Goal: Complete application form

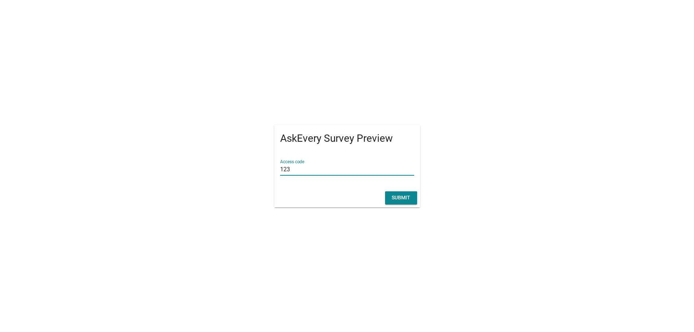
type input "123"
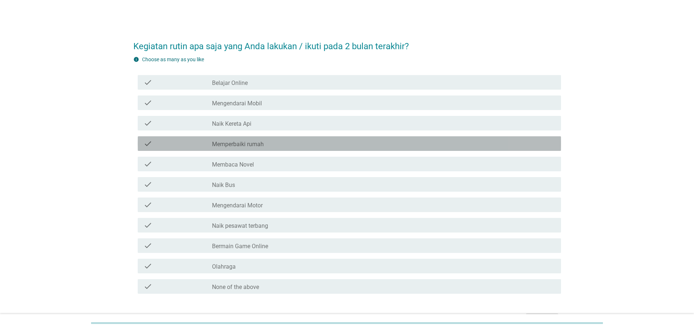
click at [299, 148] on div "check check_box_outline_blank Memperbaiki rumah" at bounding box center [349, 143] width 423 height 15
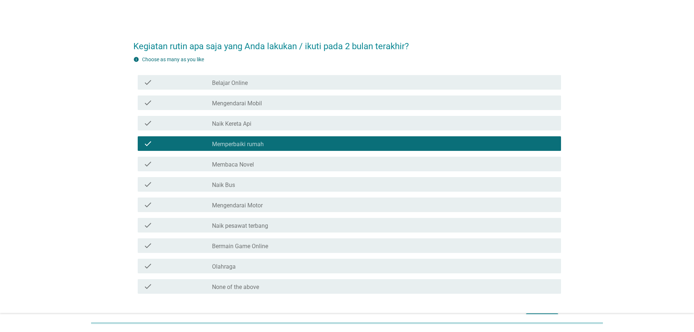
click at [314, 102] on div "check_box_outline_blank Mengendarai Mobil" at bounding box center [383, 102] width 343 height 9
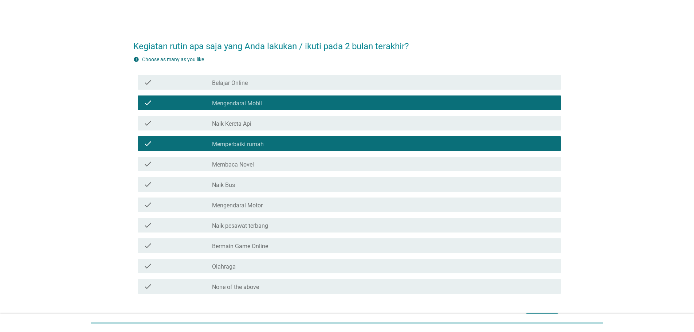
click at [299, 234] on div "check check_box_outline_blank Naik pesawat terbang" at bounding box center [347, 225] width 428 height 20
click at [296, 241] on div "check_box_outline_blank Bermain Game Online" at bounding box center [383, 245] width 343 height 9
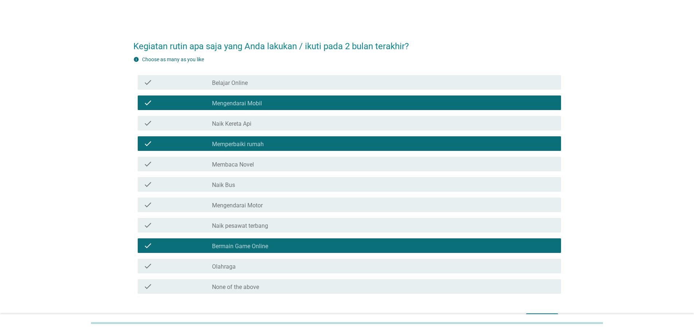
scroll to position [36, 0]
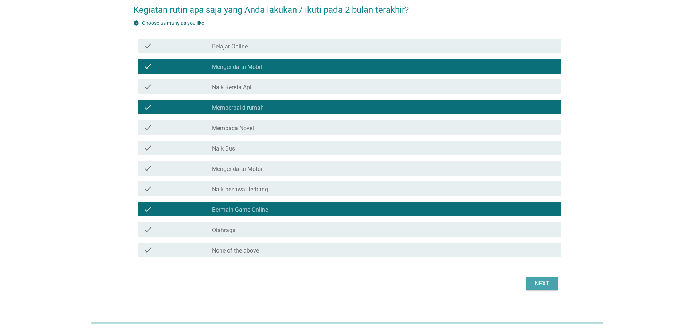
click at [529, 281] on button "Next" at bounding box center [542, 283] width 32 height 13
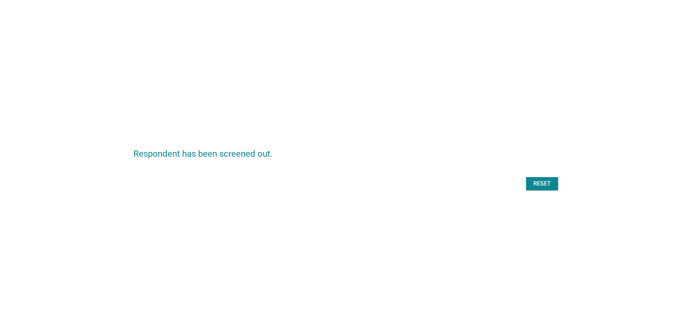
click at [530, 189] on button "Reset" at bounding box center [542, 183] width 32 height 13
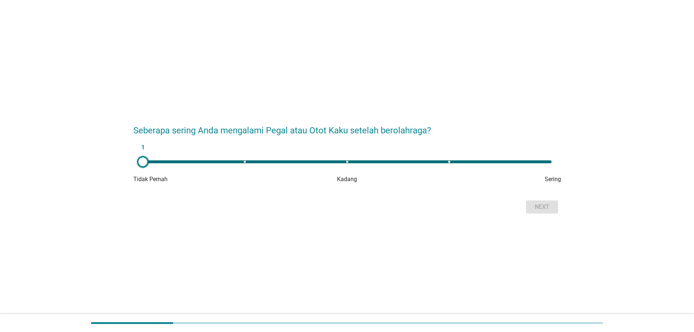
click at [288, 162] on div "1" at bounding box center [347, 161] width 409 height 3
click at [349, 161] on div "2" at bounding box center [347, 161] width 409 height 3
click at [411, 154] on form "Seberapa sering Anda mengalami Pegal atau Otot Kaku setelah berolahraga? 3 Tida…" at bounding box center [347, 166] width 428 height 99
click at [435, 161] on div "3" at bounding box center [347, 161] width 409 height 3
type input "4"
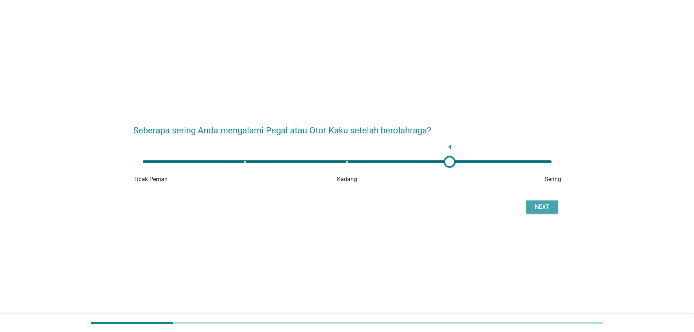
click at [545, 204] on div "Next" at bounding box center [542, 207] width 20 height 9
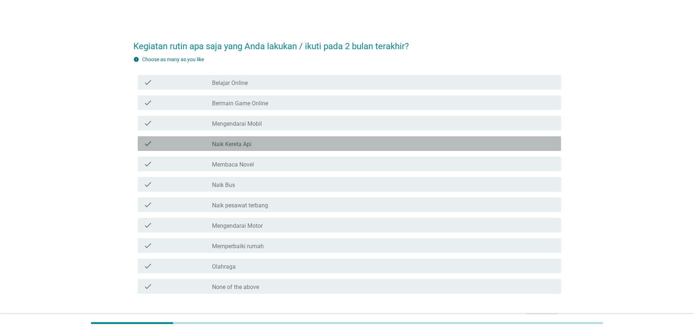
click at [243, 138] on div "check check_box_outline_blank Naik Kereta Api" at bounding box center [349, 143] width 423 height 15
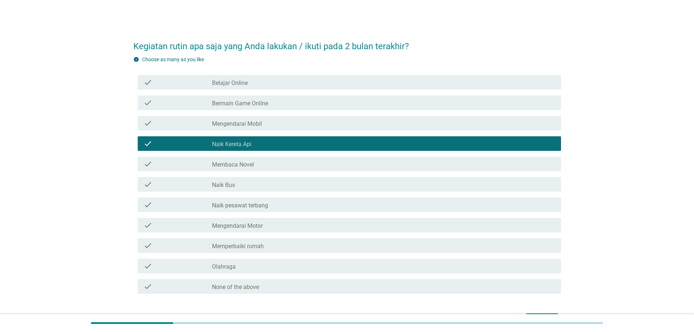
click at [268, 166] on div "check_box_outline_blank Membaca Novel" at bounding box center [383, 164] width 343 height 9
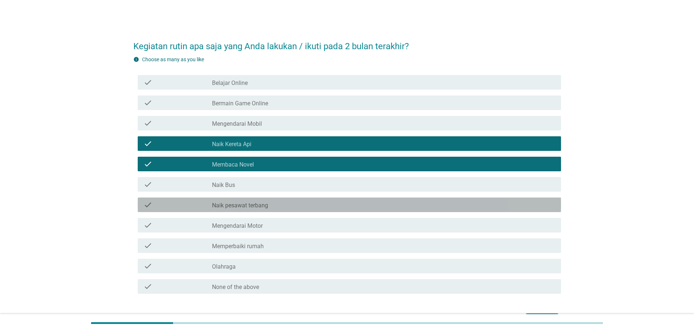
click at [258, 198] on div "check check_box_outline_blank Naik pesawat terbang" at bounding box center [349, 204] width 423 height 15
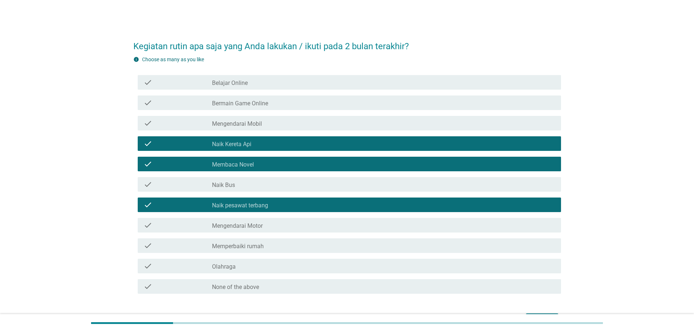
click at [272, 120] on div "check_box_outline_blank Mengendarai Mobil" at bounding box center [383, 123] width 343 height 9
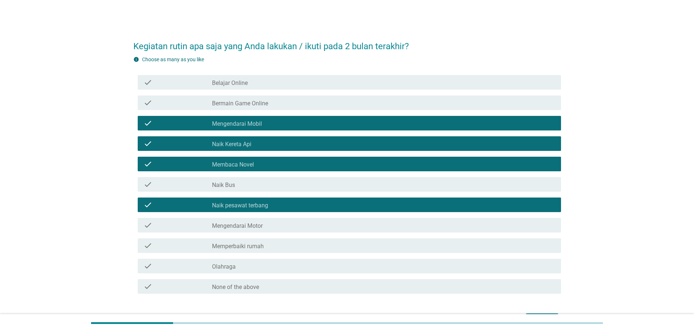
click at [257, 271] on div "check check_box_outline_blank Olahraga" at bounding box center [349, 266] width 423 height 15
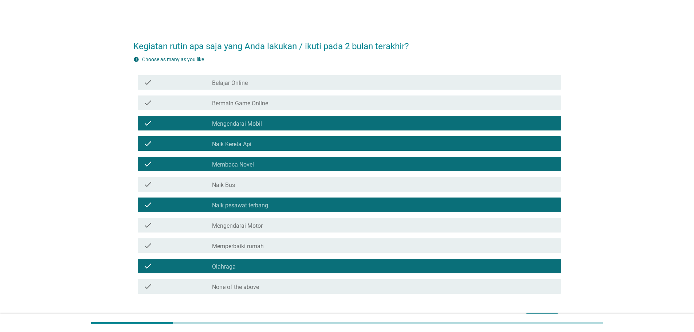
click at [269, 282] on div "check_box_outline_blank None of the above" at bounding box center [383, 286] width 343 height 9
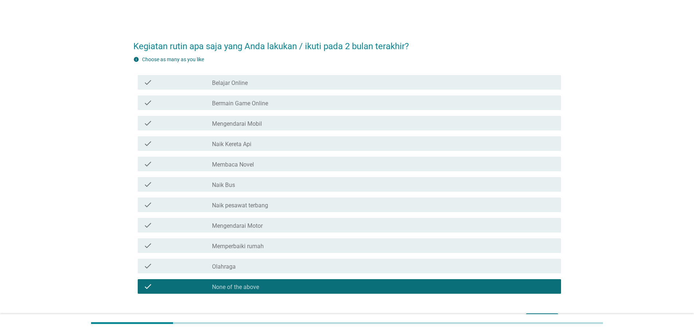
click at [268, 233] on div "check check_box_outline_blank Mengendarai Motor" at bounding box center [347, 225] width 428 height 20
click at [273, 195] on div "check check_box_outline_blank Naik pesawat terbang" at bounding box center [347, 204] width 428 height 20
click at [267, 214] on div "check check_box_outline_blank Belajar Online check check_box_outline_blank Berm…" at bounding box center [347, 184] width 428 height 224
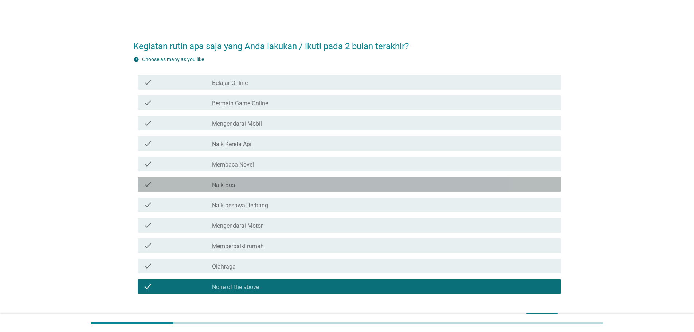
click at [268, 189] on div "check check_box_outline_blank Naik Bus" at bounding box center [349, 184] width 423 height 15
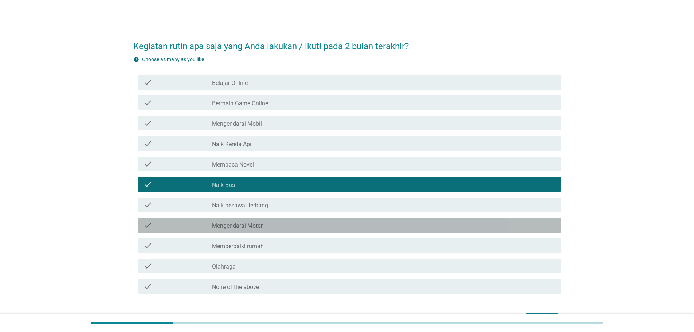
click at [266, 224] on div "check_box_outline_blank Mengendarai Motor" at bounding box center [383, 225] width 343 height 9
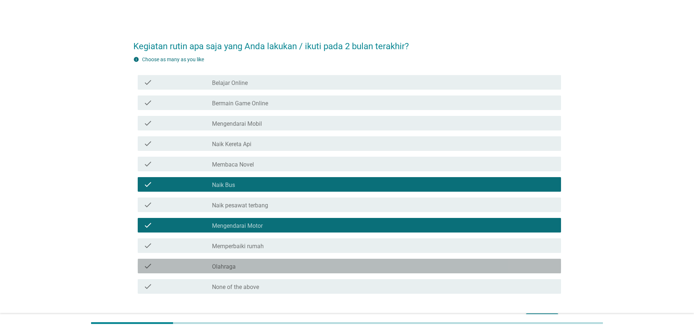
click at [259, 263] on div "check_box_outline_blank Olahraga" at bounding box center [383, 266] width 343 height 9
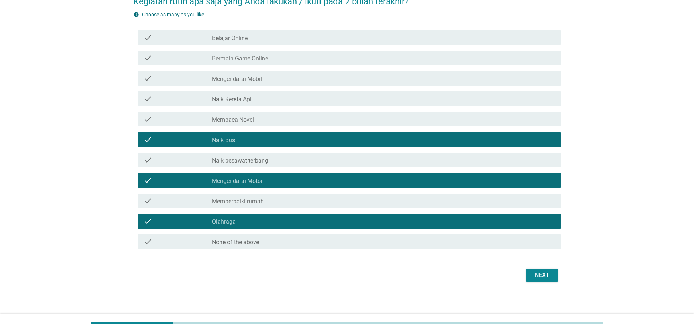
scroll to position [47, 0]
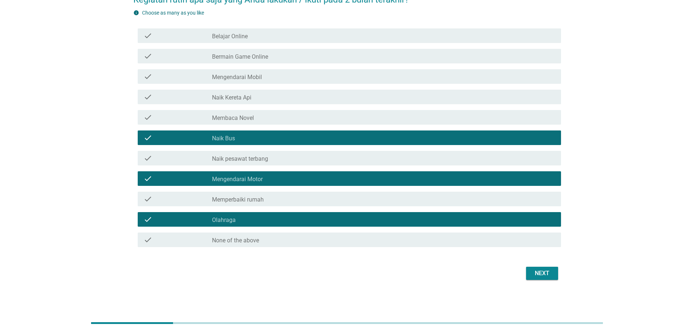
click at [546, 273] on div "Next" at bounding box center [542, 273] width 20 height 9
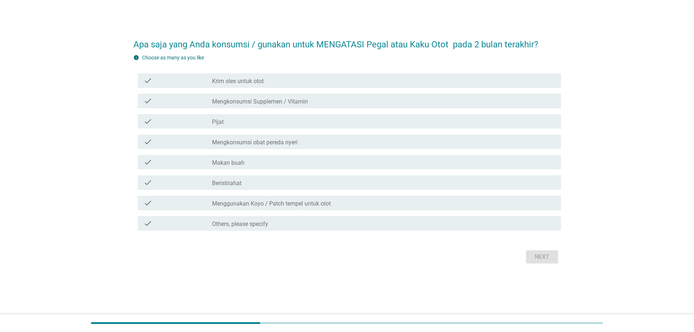
scroll to position [0, 0]
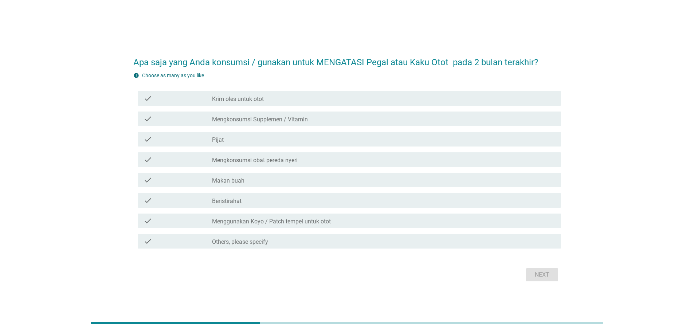
click at [266, 119] on label "Mengkonsumsi Supplemen / Vitamin" at bounding box center [260, 119] width 96 height 7
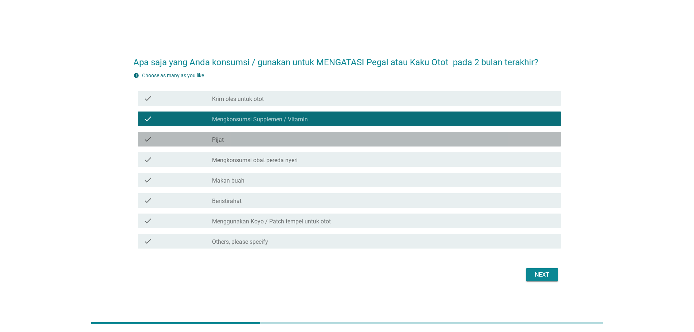
click at [260, 142] on div "check_box_outline_blank Pijat" at bounding box center [383, 139] width 343 height 9
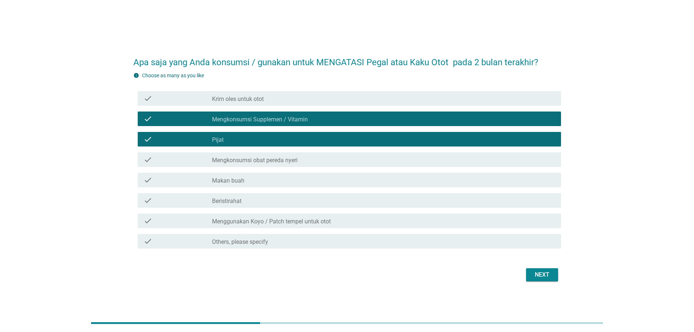
click at [287, 207] on div "check check_box_outline_blank Beristirahat" at bounding box center [349, 200] width 423 height 15
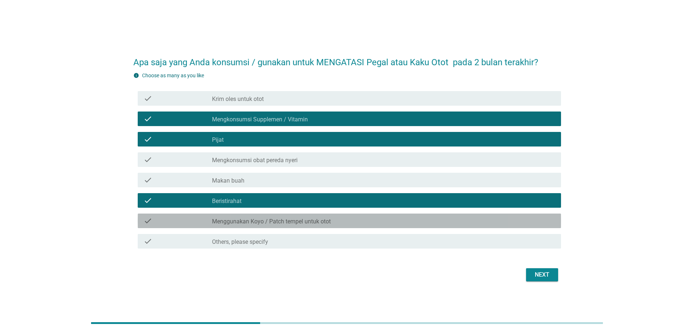
click at [280, 222] on label "Menggunakan Koyo / Patch tempel untuk otot" at bounding box center [271, 221] width 119 height 7
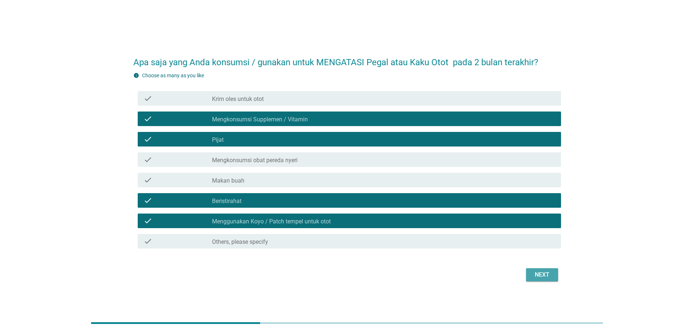
click at [545, 276] on div "Next" at bounding box center [542, 274] width 20 height 9
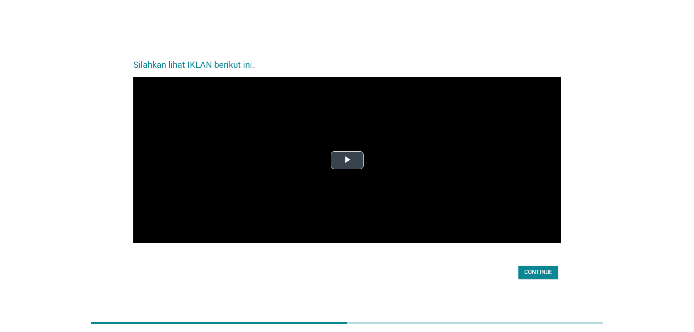
click at [347, 160] on span "Video Player" at bounding box center [347, 160] width 0 height 0
click at [466, 285] on div "Silahkan lihat IKLAN berikut ini. Video Player is loading. Play Video Pause Mut…" at bounding box center [346, 166] width 439 height 242
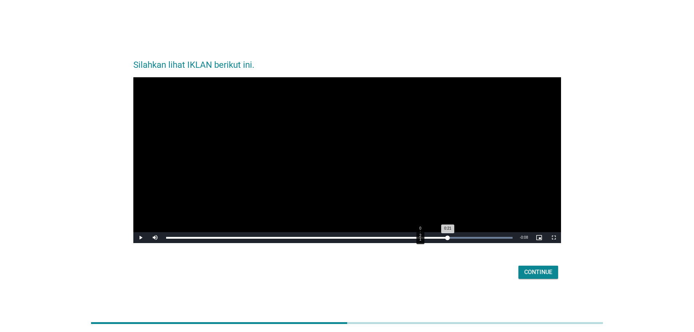
click at [419, 239] on div "Loaded : 100.00% 0:21 0:21" at bounding box center [339, 237] width 354 height 11
click at [405, 237] on div "0:22" at bounding box center [296, 238] width 260 height 2
click at [379, 232] on div "Loaded : 100.00% 0:18 0:21" at bounding box center [339, 237] width 354 height 11
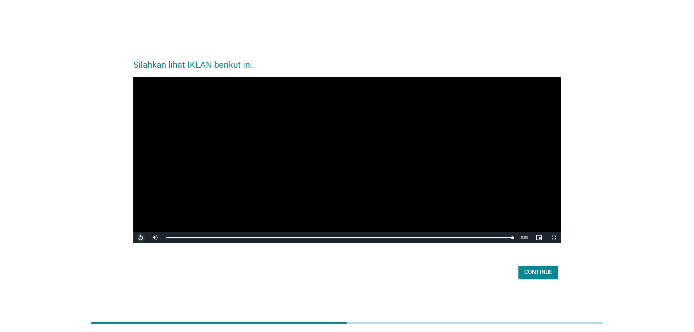
click at [143, 237] on span "Video Player" at bounding box center [140, 237] width 15 height 0
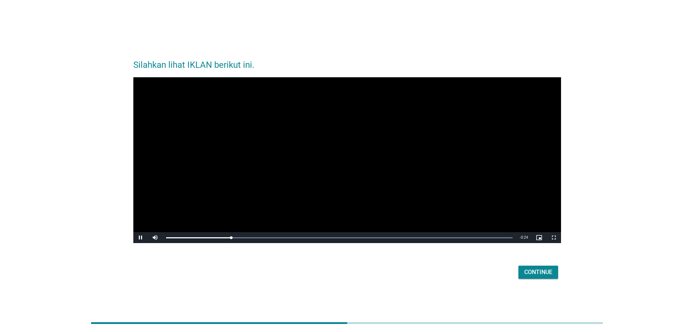
click at [91, 190] on div "Silahkan lihat IKLAN berikut ini. Video Player is loading. Play Video Pause Mut…" at bounding box center [346, 166] width 659 height 242
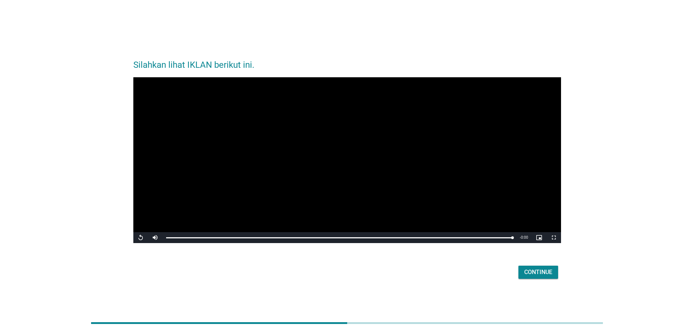
click at [527, 266] on button "Continue" at bounding box center [538, 272] width 40 height 13
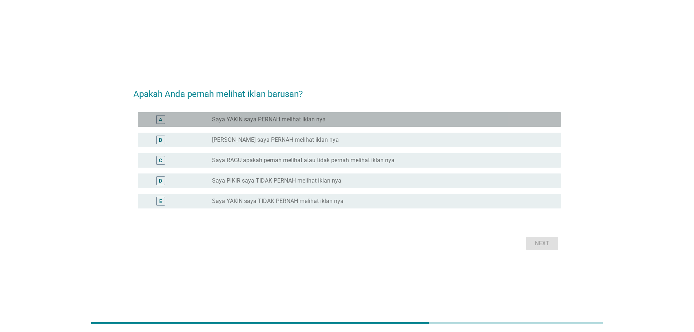
click at [295, 123] on div "radio_button_unchecked Saya YAKIN saya PERNAH melihat iklan nya" at bounding box center [383, 119] width 343 height 9
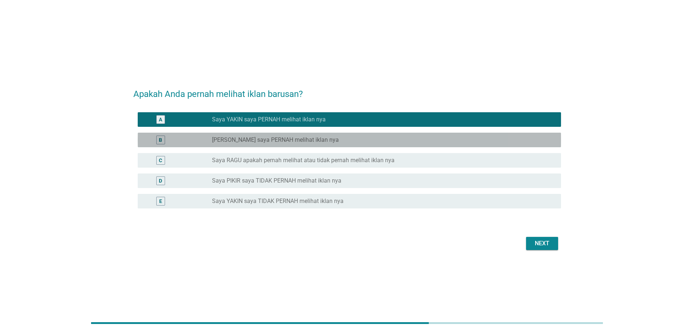
click at [299, 135] on div "radio_button_unchecked [PERSON_NAME] saya PERNAH melihat iklan nya" at bounding box center [383, 139] width 343 height 9
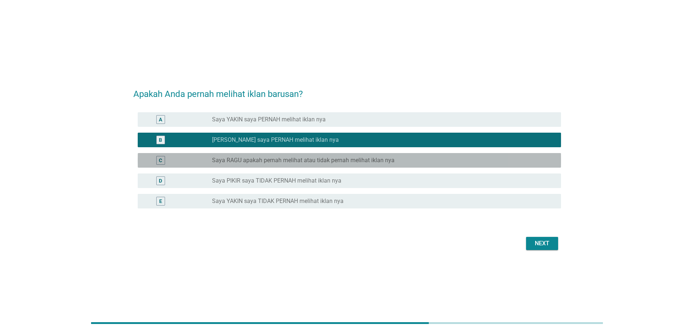
click at [298, 153] on div "C radio_button_unchecked Saya RAGU apakah pernah melihat atau tidak pernah meli…" at bounding box center [349, 160] width 423 height 15
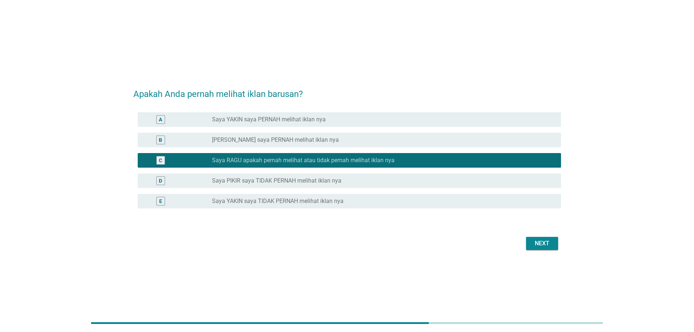
click at [295, 182] on label "Saya PIKIR saya TIDAK PERNAH melihat iklan nya" at bounding box center [276, 180] width 129 height 7
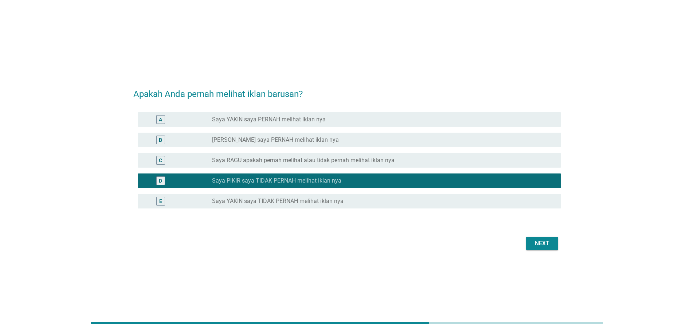
click at [300, 206] on div "E radio_button_unchecked Saya YAKIN saya TIDAK PERNAH melihat iklan nya" at bounding box center [349, 201] width 423 height 15
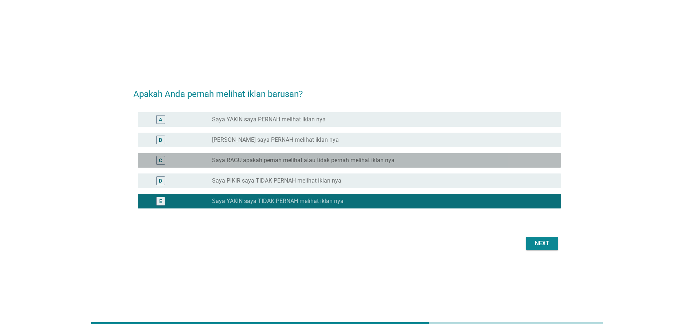
click at [332, 154] on div "C radio_button_unchecked Saya RAGU apakah pernah melihat atau tidak pernah meli…" at bounding box center [349, 160] width 423 height 15
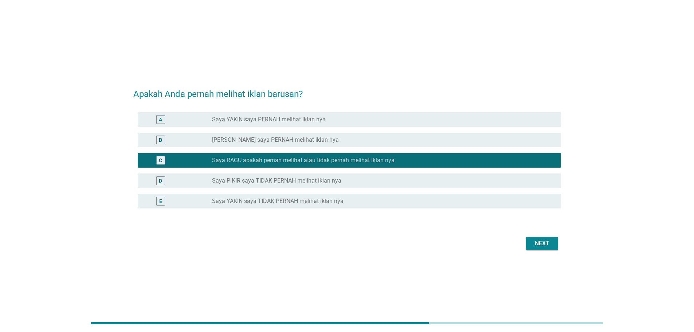
click at [331, 141] on div "radio_button_unchecked [PERSON_NAME] saya PERNAH melihat iklan nya" at bounding box center [380, 139] width 337 height 7
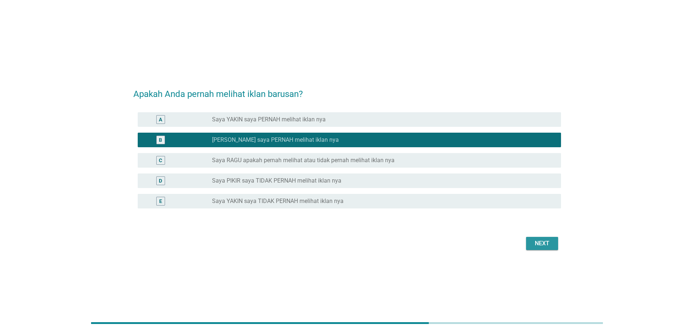
click at [547, 243] on div "Next" at bounding box center [542, 243] width 20 height 9
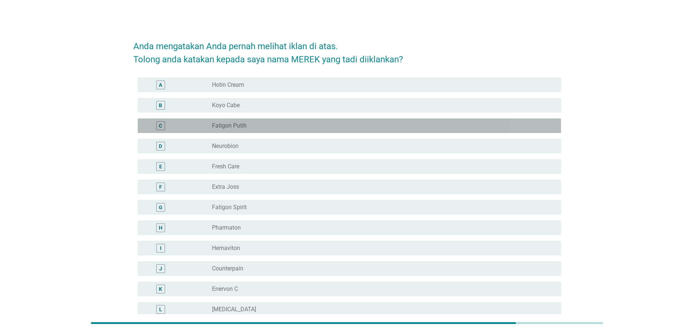
click at [315, 128] on div "radio_button_unchecked Fatigon Putih" at bounding box center [380, 125] width 337 height 7
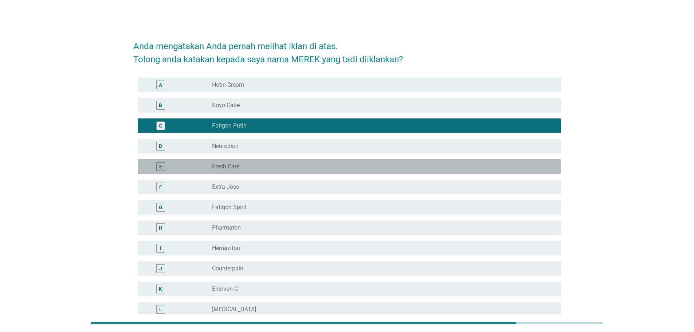
click at [304, 170] on div "radio_button_unchecked Fresh Care" at bounding box center [383, 166] width 343 height 9
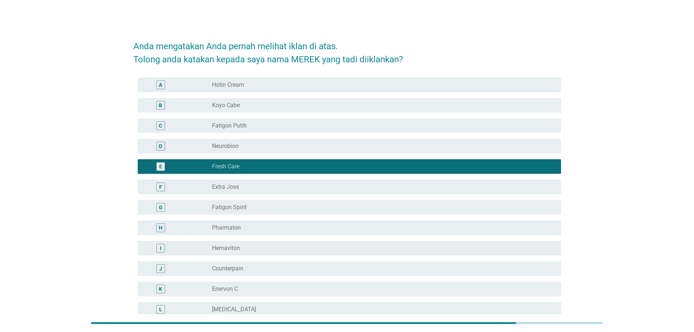
click at [295, 203] on div "radio_button_unchecked Fatigon Spirit" at bounding box center [383, 207] width 343 height 9
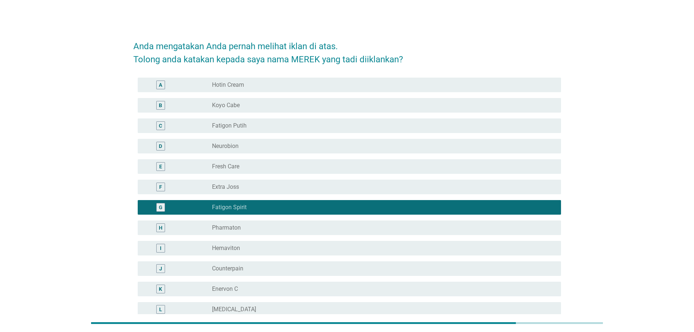
click at [306, 148] on div "radio_button_unchecked Neurobion" at bounding box center [380, 145] width 337 height 7
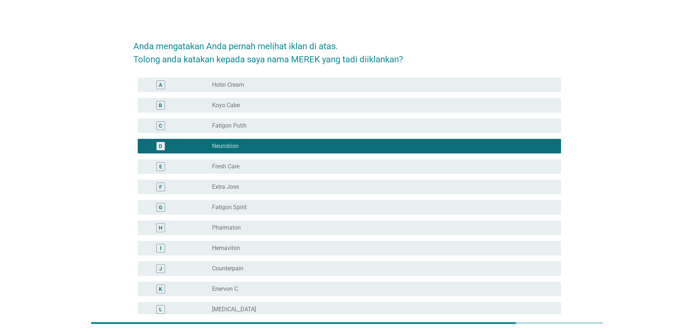
drag, startPoint x: 293, startPoint y: 199, endPoint x: 291, endPoint y: 224, distance: 25.9
click at [292, 203] on div "G radio_button_unchecked Fatigon Spirit" at bounding box center [347, 207] width 428 height 20
click at [290, 239] on div "I radio_button_unchecked Hemaviton" at bounding box center [347, 248] width 428 height 20
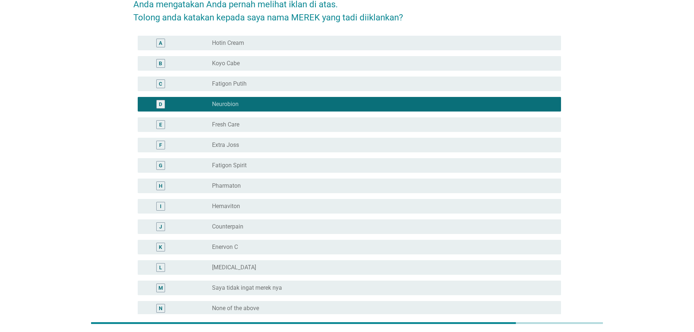
scroll to position [109, 0]
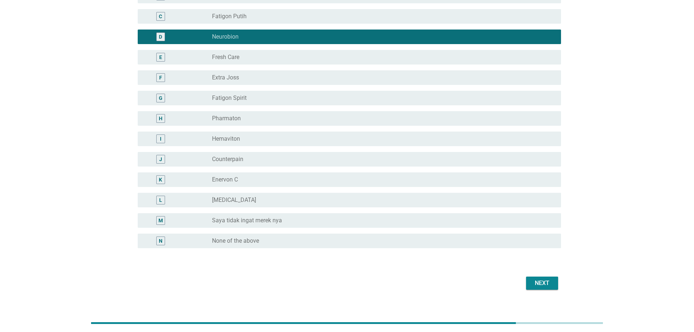
click at [292, 189] on div "K radio_button_unchecked Enervon C" at bounding box center [347, 179] width 428 height 20
click at [286, 231] on div "N radio_button_unchecked None of the above" at bounding box center [347, 241] width 428 height 20
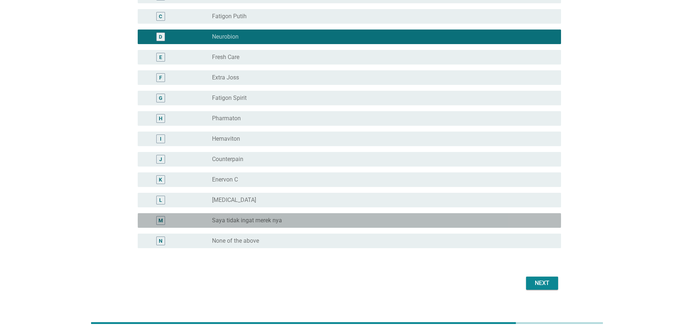
click at [292, 216] on div "radio_button_unchecked Saya tidak ingat merek nya" at bounding box center [383, 220] width 343 height 9
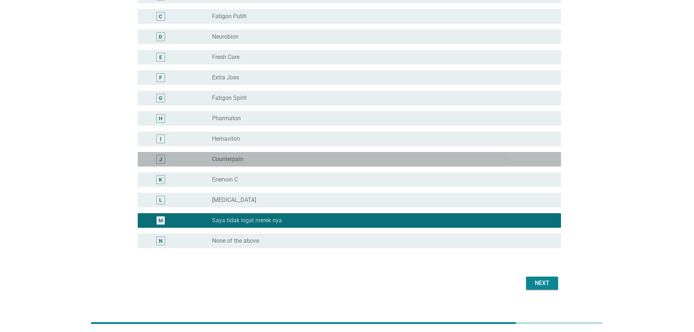
click at [294, 161] on div "radio_button_unchecked Counterpain" at bounding box center [380, 159] width 337 height 7
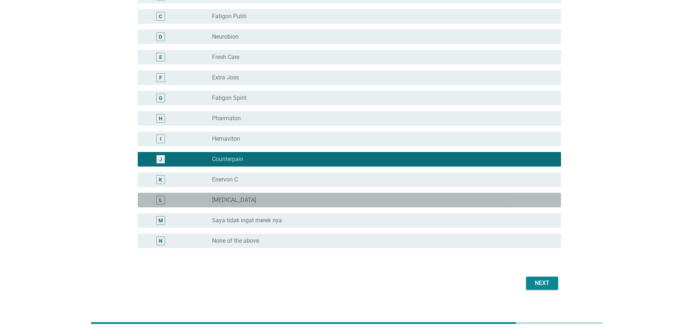
click at [288, 204] on div "L radio_button_unchecked [MEDICAL_DATA]" at bounding box center [349, 200] width 423 height 15
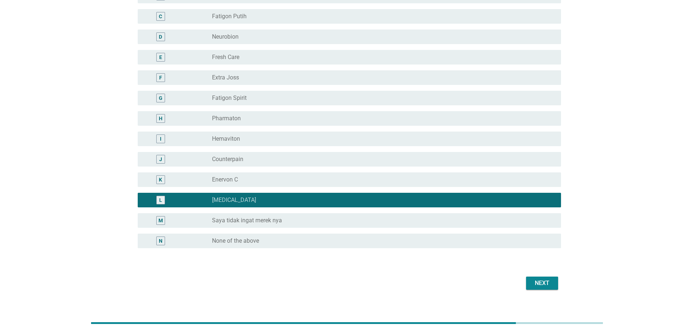
click at [302, 143] on div "I radio_button_unchecked Hemaviton" at bounding box center [349, 138] width 423 height 15
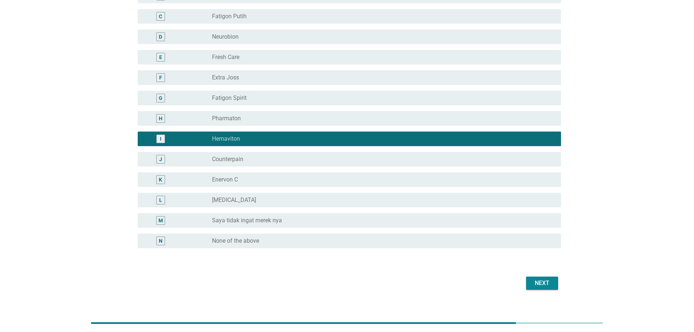
click at [294, 201] on div "radio_button_unchecked [MEDICAL_DATA]" at bounding box center [380, 199] width 337 height 7
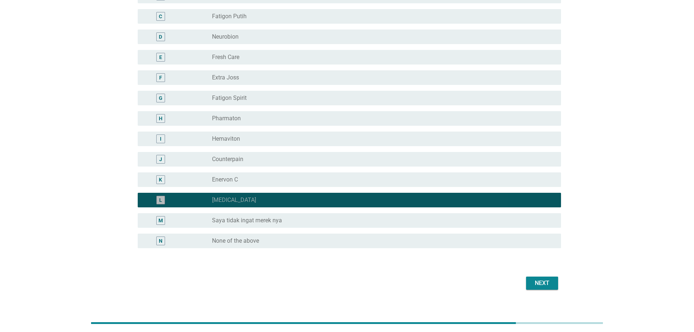
click at [286, 221] on div "radio_button_unchecked Saya tidak ingat merek nya" at bounding box center [380, 220] width 337 height 7
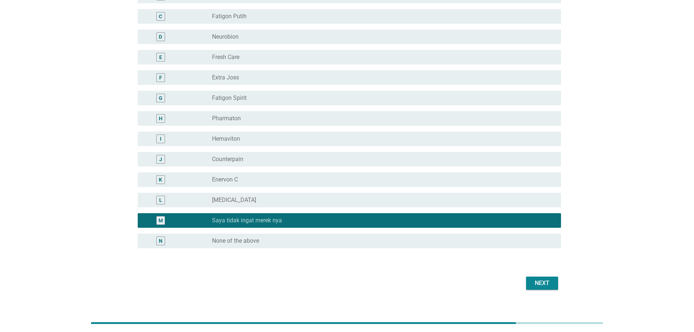
click at [273, 237] on div "radio_button_unchecked None of the above" at bounding box center [380, 240] width 337 height 7
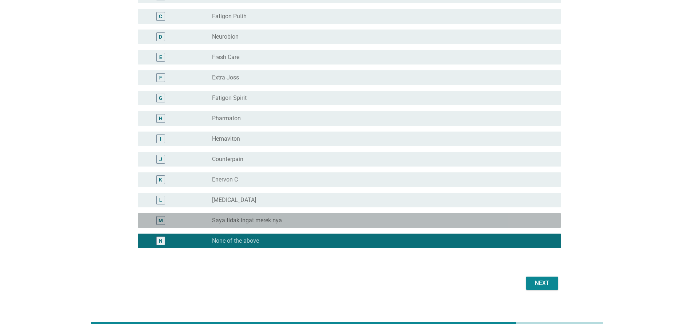
click at [294, 223] on div "radio_button_unchecked Saya tidak ingat merek nya" at bounding box center [380, 220] width 337 height 7
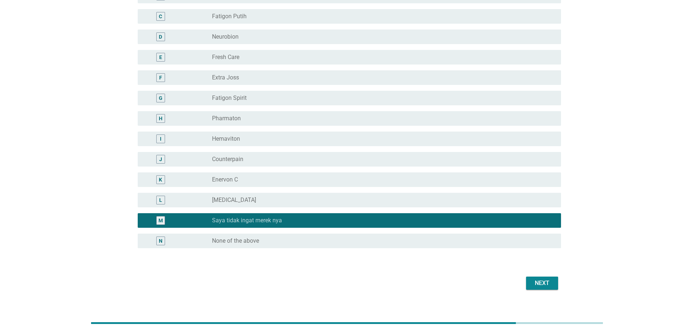
click at [542, 285] on div "Next" at bounding box center [542, 283] width 20 height 9
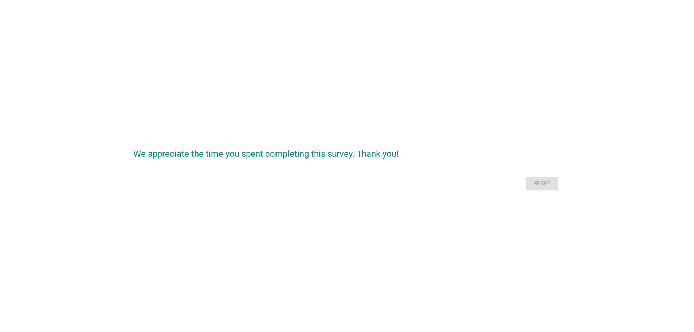
click at [531, 181] on div "Reset" at bounding box center [347, 183] width 428 height 17
